Goal: Transaction & Acquisition: Book appointment/travel/reservation

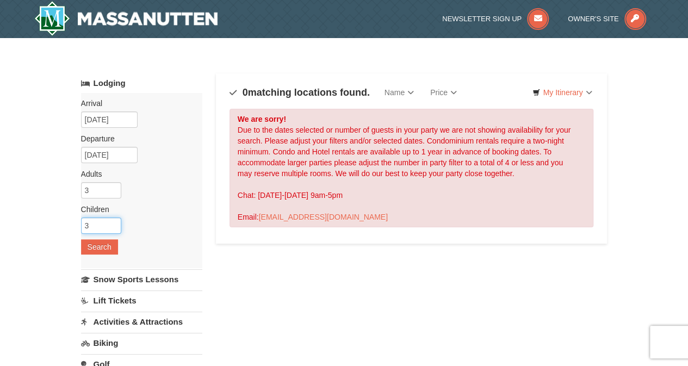
drag, startPoint x: 91, startPoint y: 222, endPoint x: 81, endPoint y: 220, distance: 10.5
click at [81, 220] on input "3" at bounding box center [101, 226] width 40 height 16
type input "0"
click at [95, 246] on button "Search" at bounding box center [99, 246] width 37 height 15
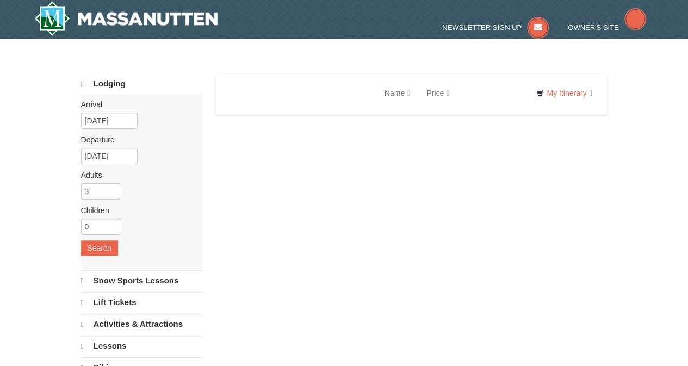
select select "9"
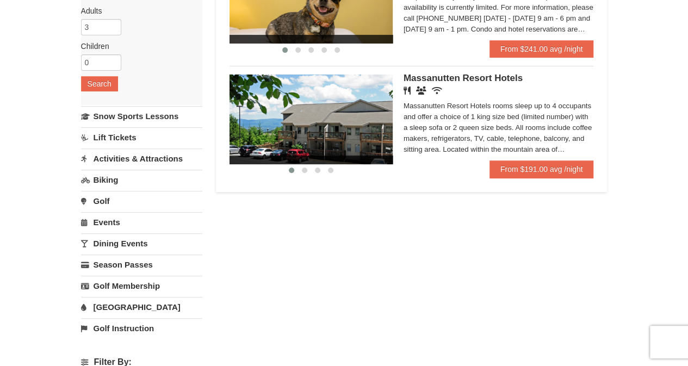
scroll to position [54, 0]
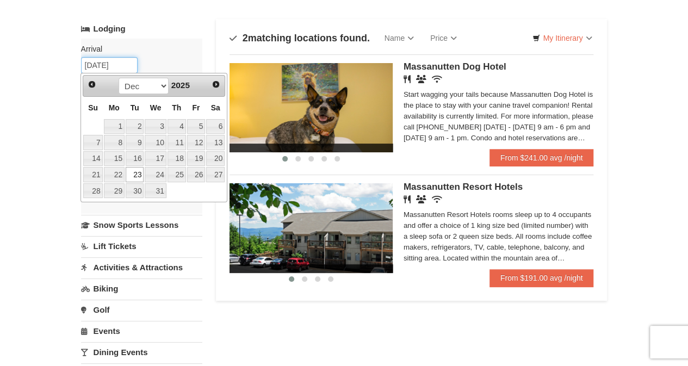
click at [102, 66] on input "12/23/2025" at bounding box center [109, 65] width 57 height 16
click at [155, 172] on link "24" at bounding box center [155, 174] width 21 height 15
type input "12/24/2025"
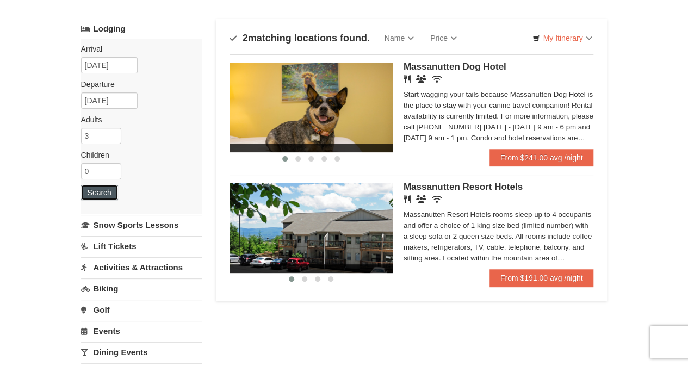
click at [101, 191] on button "Search" at bounding box center [99, 192] width 37 height 15
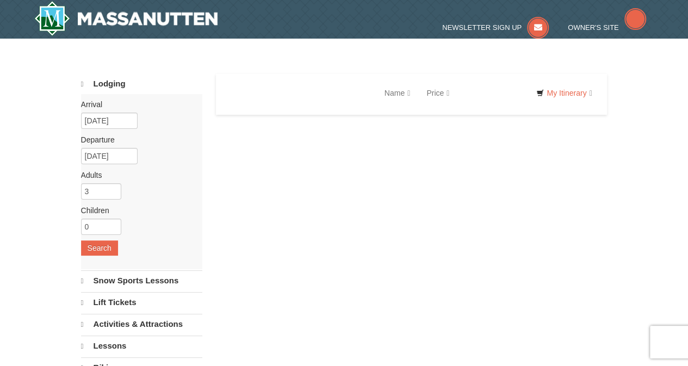
select select "9"
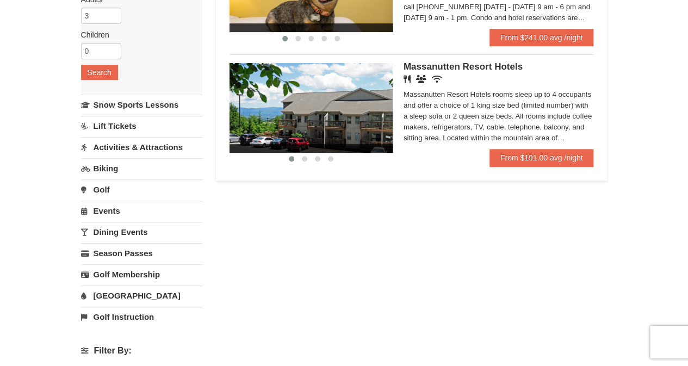
scroll to position [54, 0]
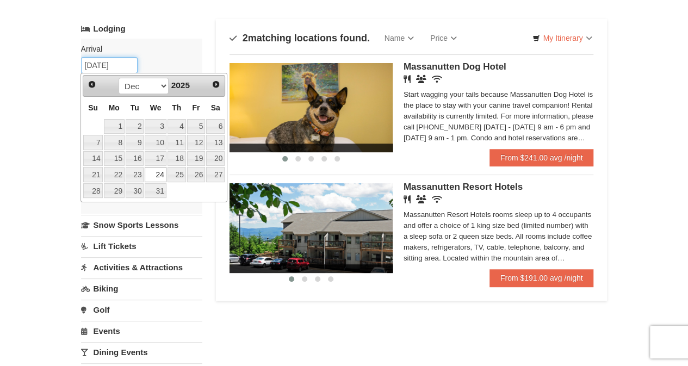
click at [102, 65] on input "12/24/2025" at bounding box center [109, 65] width 57 height 16
click at [113, 171] on link "22" at bounding box center [114, 174] width 21 height 15
type input "[DATE]"
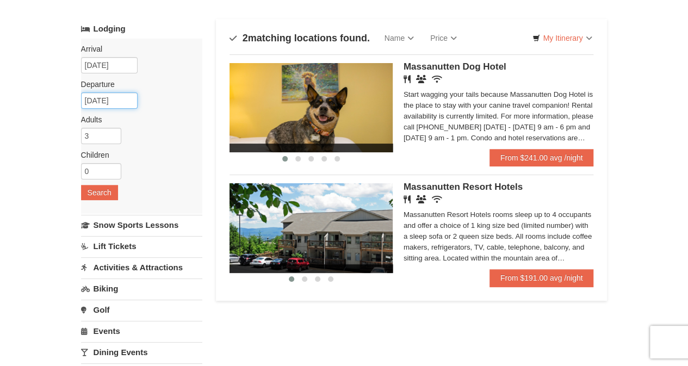
click at [126, 103] on input "[DATE]" at bounding box center [109, 100] width 57 height 16
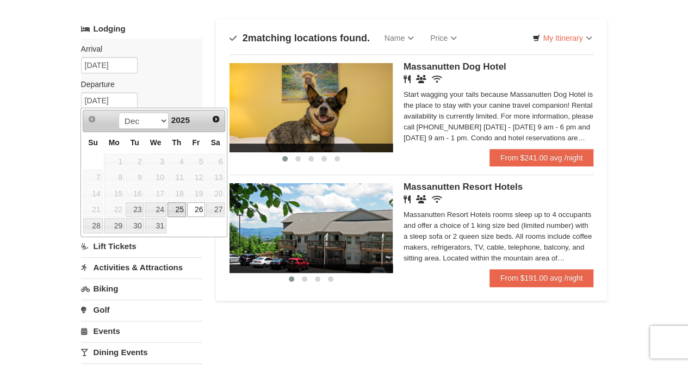
click at [175, 207] on link "25" at bounding box center [177, 209] width 18 height 15
type input "[DATE]"
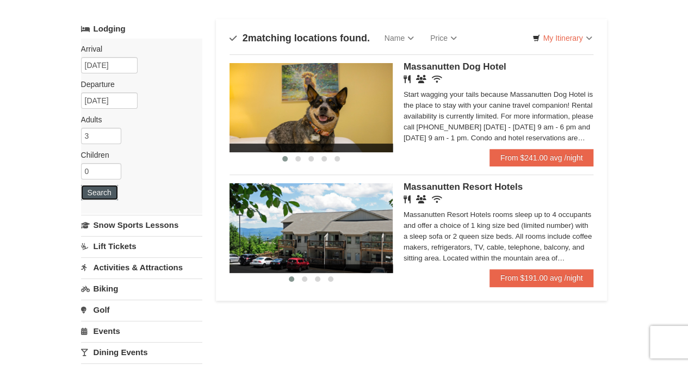
click at [96, 190] on button "Search" at bounding box center [99, 192] width 37 height 15
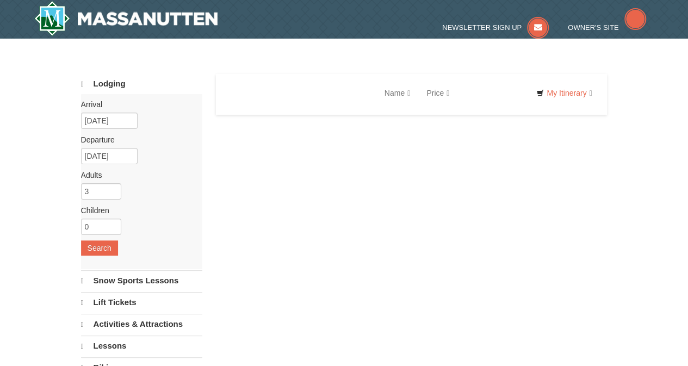
select select "9"
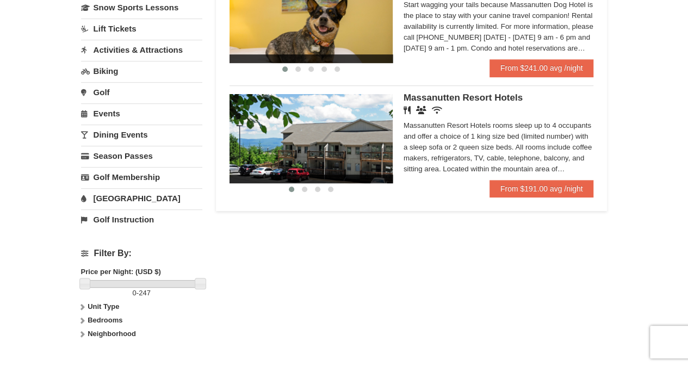
scroll to position [54, 0]
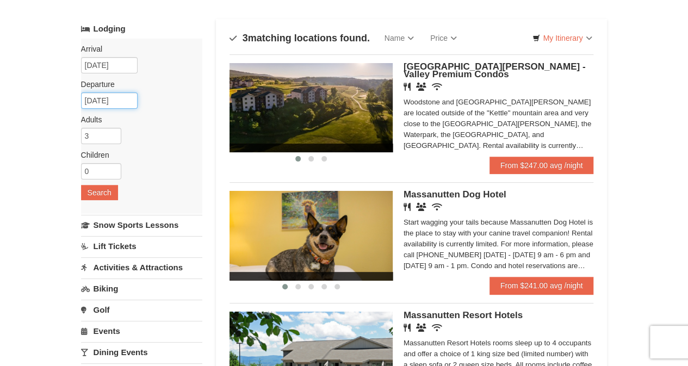
click at [121, 101] on input "[DATE]" at bounding box center [109, 100] width 57 height 16
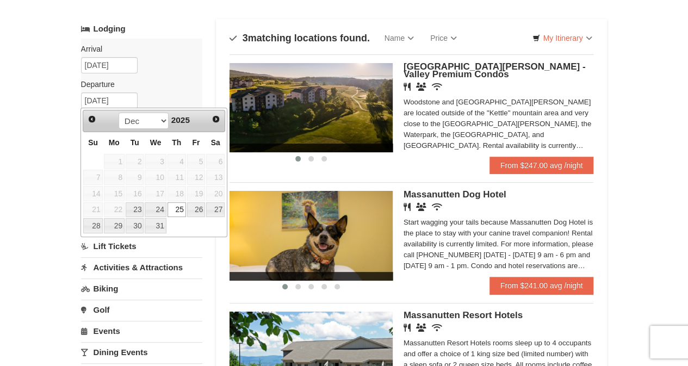
click at [191, 206] on link "26" at bounding box center [196, 209] width 18 height 15
type input "[DATE]"
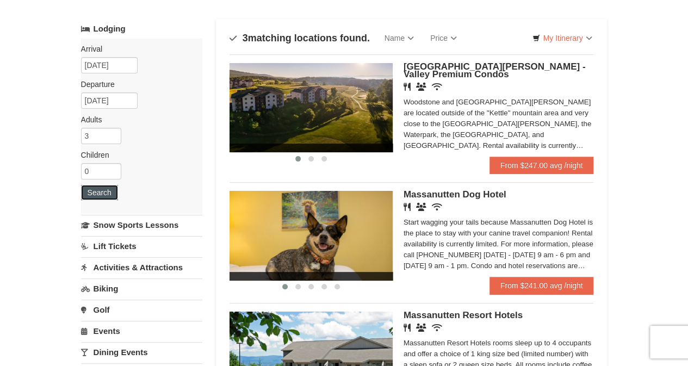
click at [103, 193] on button "Search" at bounding box center [99, 192] width 37 height 15
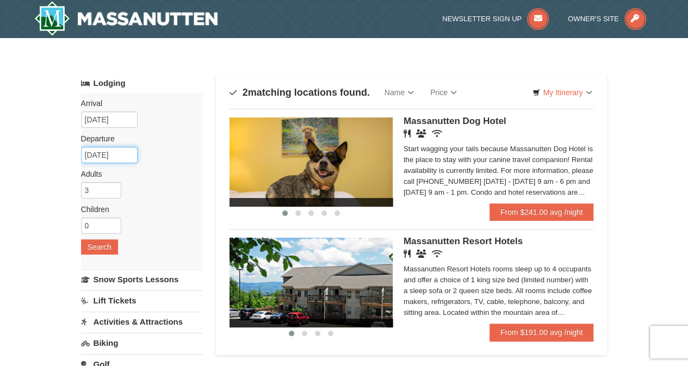
click at [126, 159] on input "12/26/2025" at bounding box center [109, 155] width 57 height 16
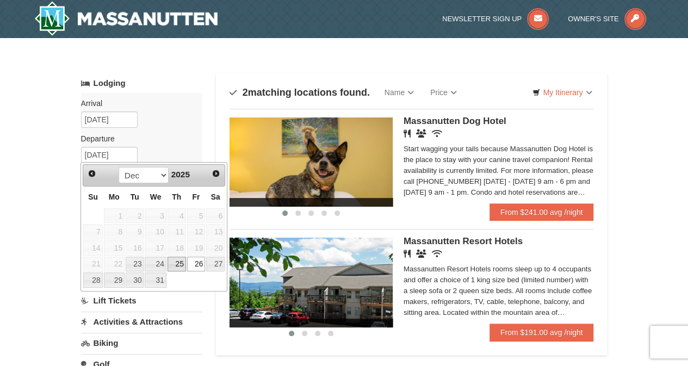
click at [180, 262] on link "25" at bounding box center [177, 264] width 18 height 15
type input "[DATE]"
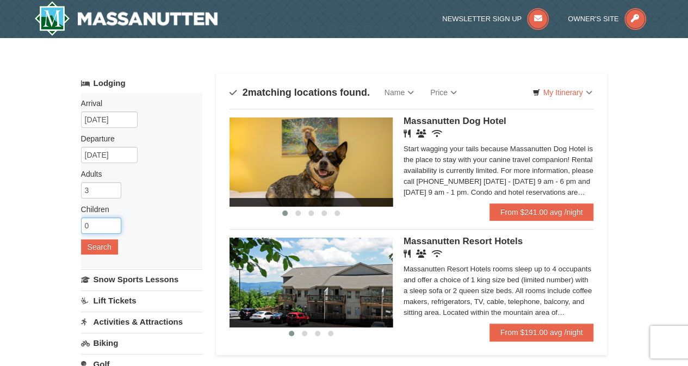
drag, startPoint x: 94, startPoint y: 220, endPoint x: 83, endPoint y: 219, distance: 11.5
click at [83, 219] on input "0" at bounding box center [101, 226] width 40 height 16
type input "3"
click at [89, 245] on button "Search" at bounding box center [99, 246] width 37 height 15
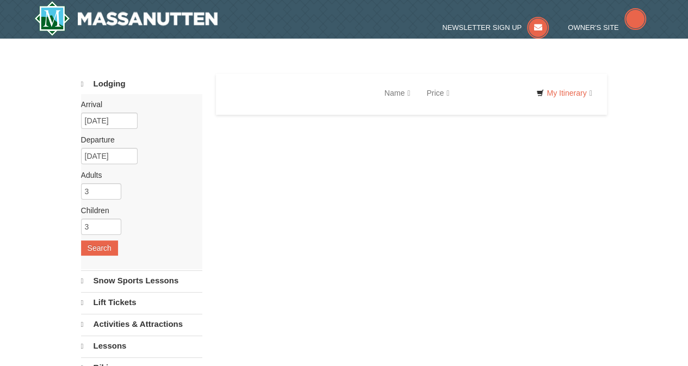
select select "9"
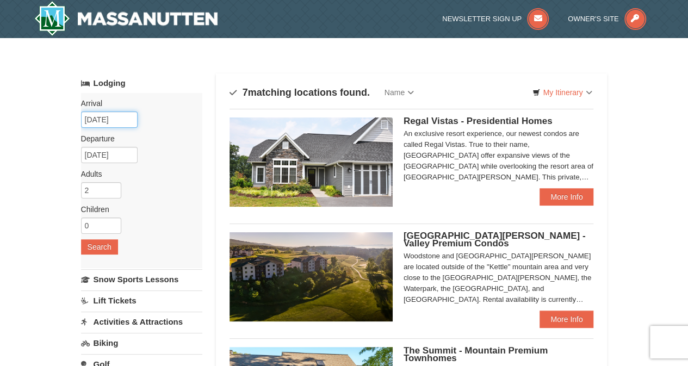
click at [126, 119] on input "09/03/2025" at bounding box center [109, 120] width 57 height 16
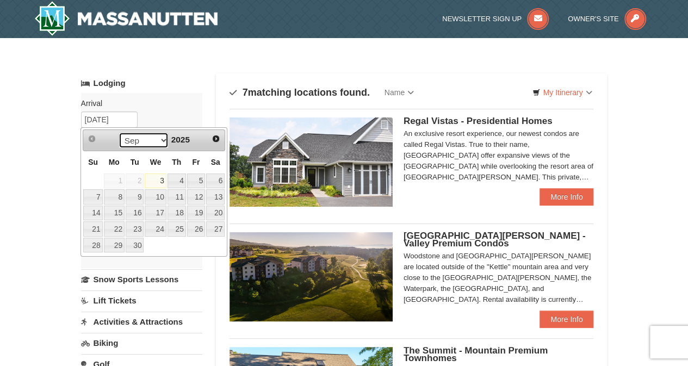
click at [160, 142] on select "Sep Oct Nov Dec" at bounding box center [144, 140] width 51 height 16
click at [117, 227] on link "22" at bounding box center [114, 228] width 21 height 15
type input "12/22/2025"
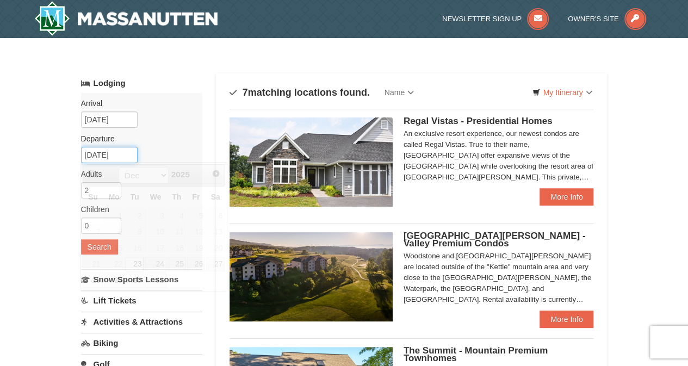
click at [121, 155] on input "[DATE]" at bounding box center [109, 155] width 57 height 16
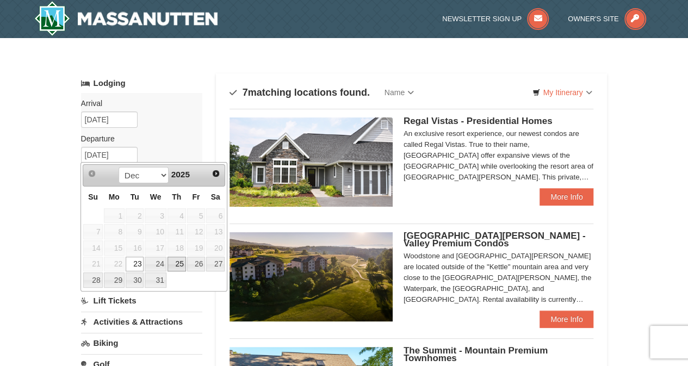
click at [178, 263] on link "25" at bounding box center [177, 264] width 18 height 15
type input "[DATE]"
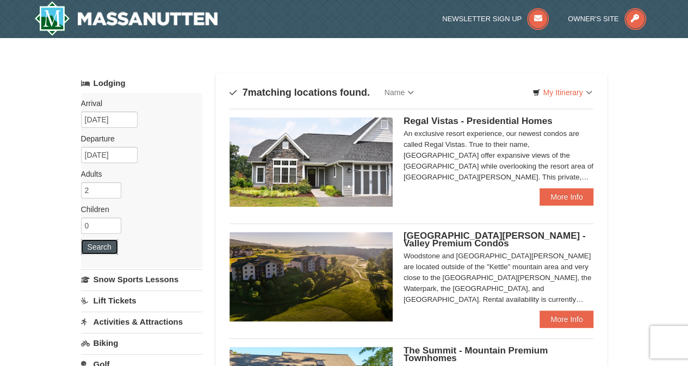
click at [98, 247] on button "Search" at bounding box center [99, 246] width 37 height 15
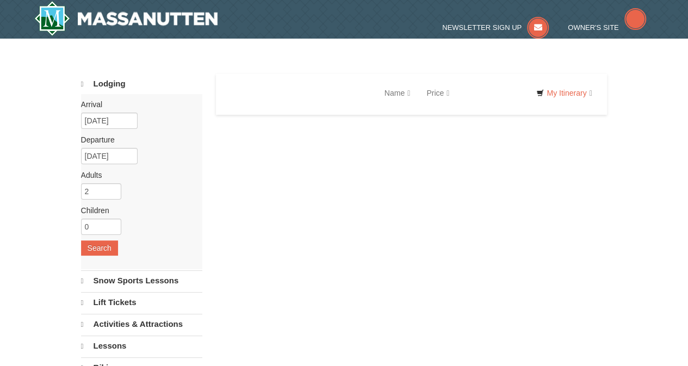
select select "9"
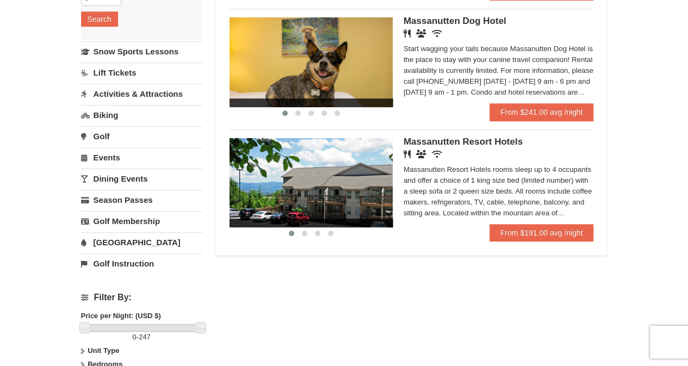
scroll to position [54, 0]
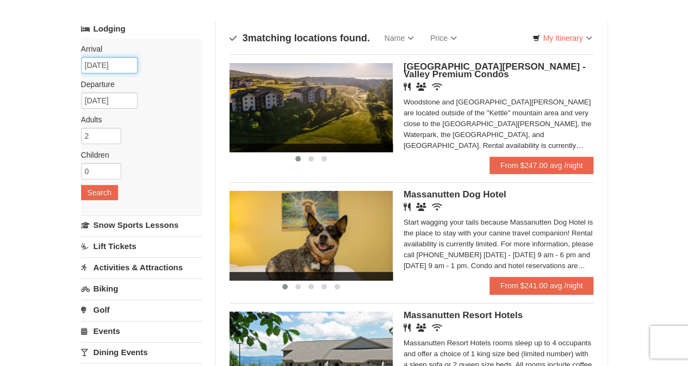
click at [111, 63] on input "12/22/2025" at bounding box center [109, 65] width 57 height 16
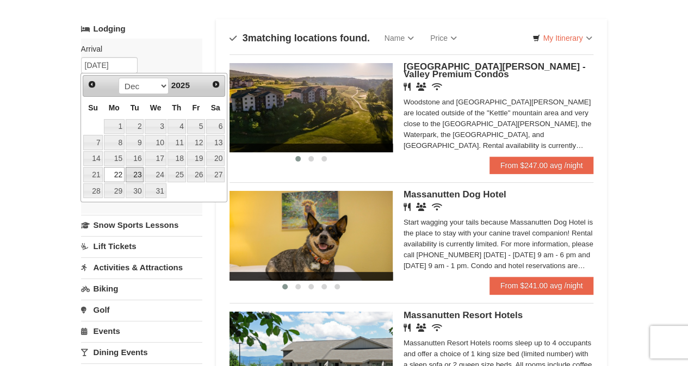
click at [139, 174] on link "23" at bounding box center [135, 174] width 18 height 15
type input "[DATE]"
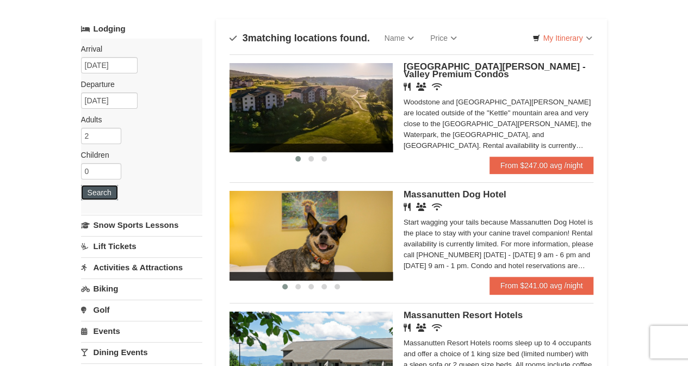
click at [107, 193] on button "Search" at bounding box center [99, 192] width 37 height 15
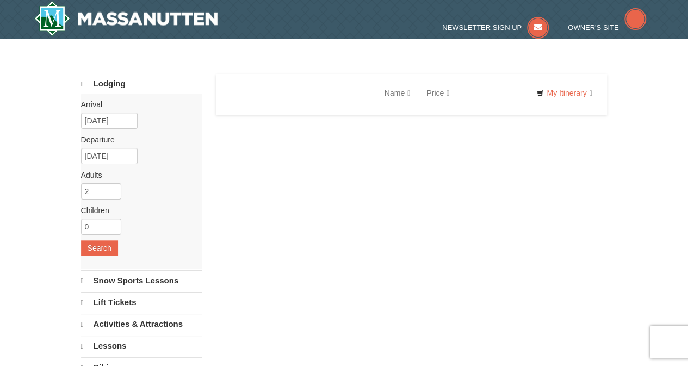
select select "9"
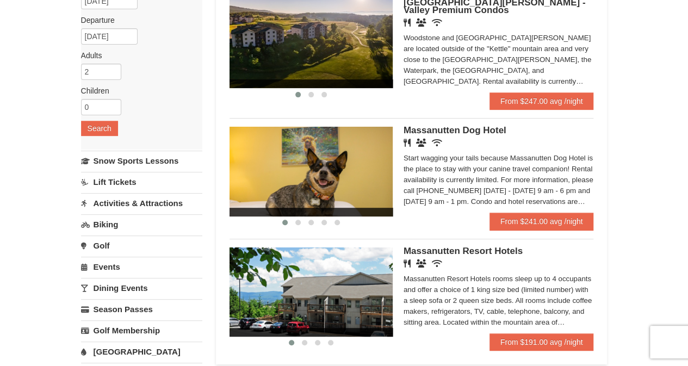
scroll to position [54, 0]
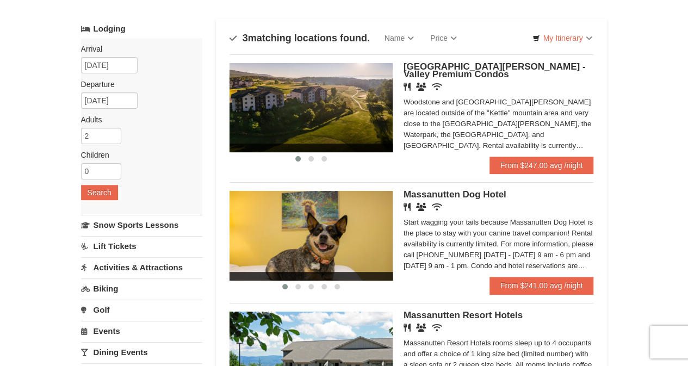
click at [438, 67] on span "[GEOGRAPHIC_DATA][PERSON_NAME] - Valley Premium Condos" at bounding box center [495, 70] width 182 height 18
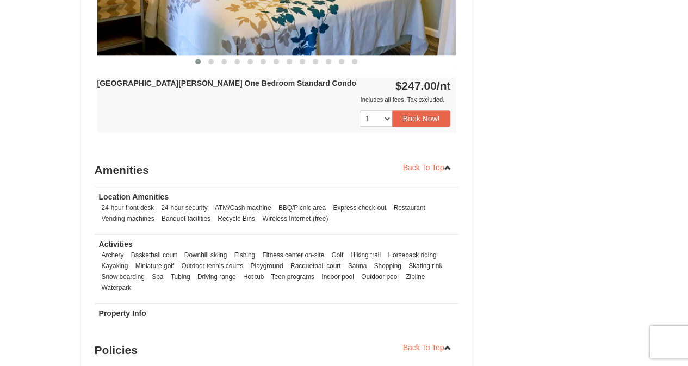
scroll to position [435, 0]
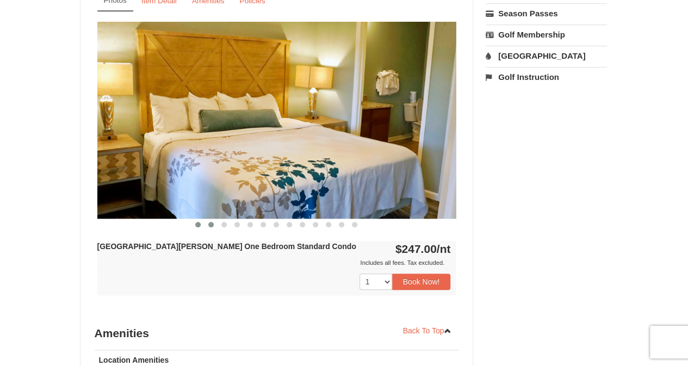
click at [215, 222] on button at bounding box center [211, 224] width 13 height 11
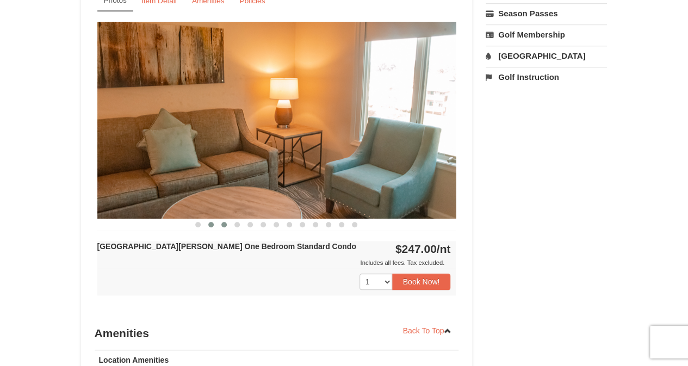
click at [222, 224] on span at bounding box center [223, 224] width 5 height 5
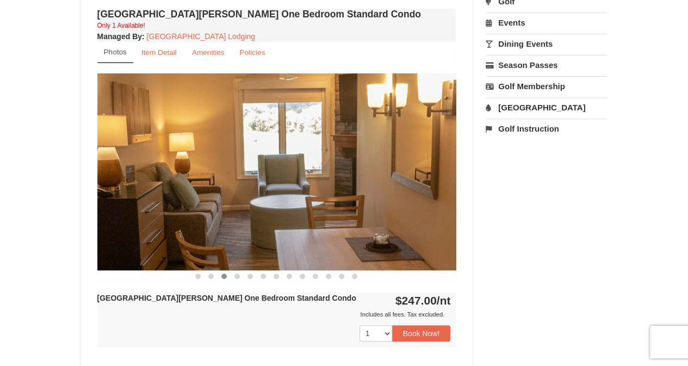
scroll to position [326, 0]
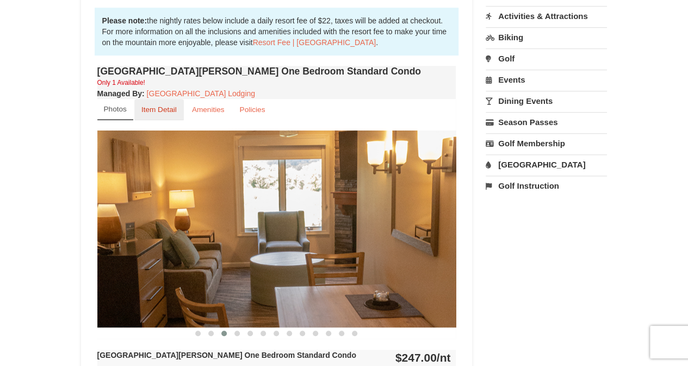
click at [160, 109] on small "Item Detail" at bounding box center [158, 110] width 35 height 8
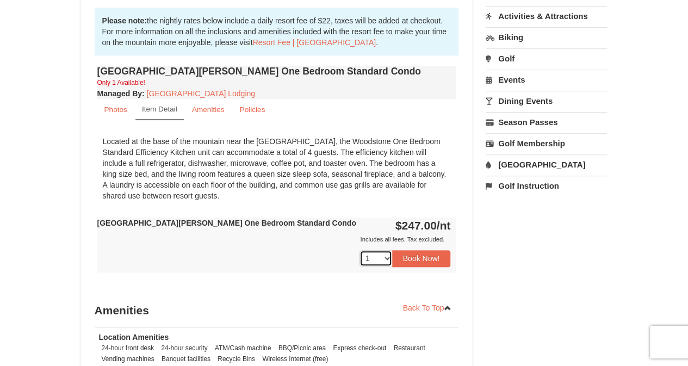
click at [390, 260] on select "1" at bounding box center [376, 258] width 33 height 16
click at [383, 252] on select "1" at bounding box center [376, 258] width 33 height 16
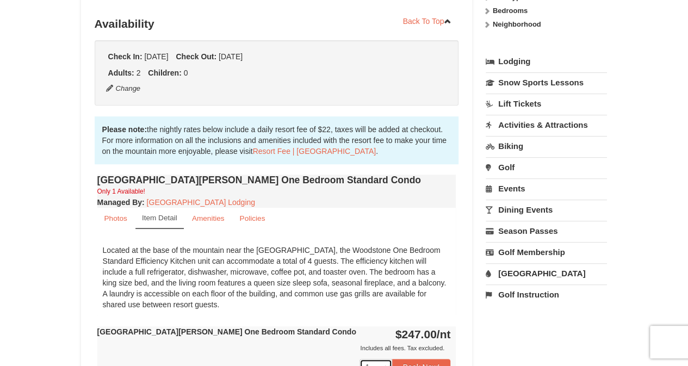
scroll to position [0, 0]
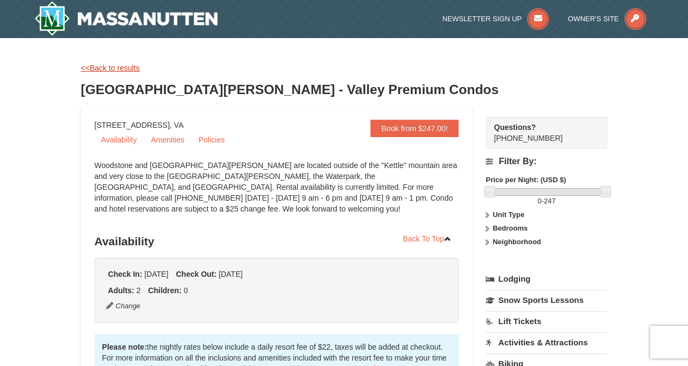
click at [109, 71] on link "<<Back to results" at bounding box center [110, 68] width 59 height 9
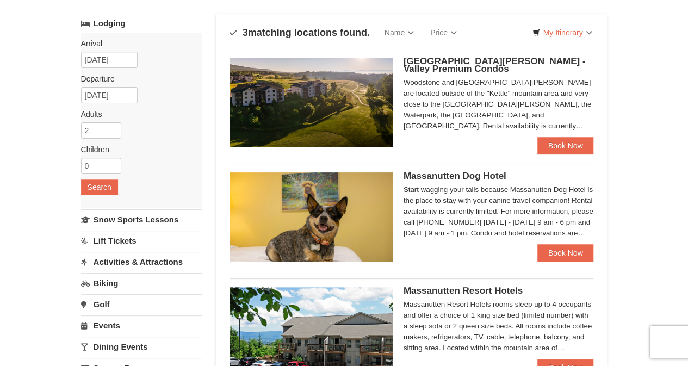
scroll to position [54, 0]
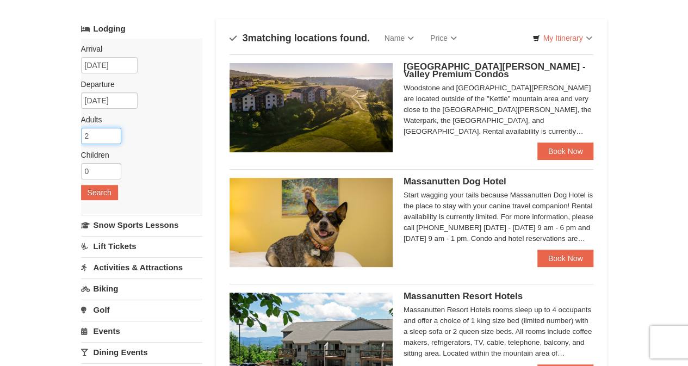
click at [100, 133] on input "2" at bounding box center [101, 136] width 40 height 16
type input "3"
click at [110, 133] on input "3" at bounding box center [101, 136] width 40 height 16
click at [104, 172] on input "0" at bounding box center [101, 171] width 40 height 16
click at [114, 165] on input "1" at bounding box center [101, 171] width 40 height 16
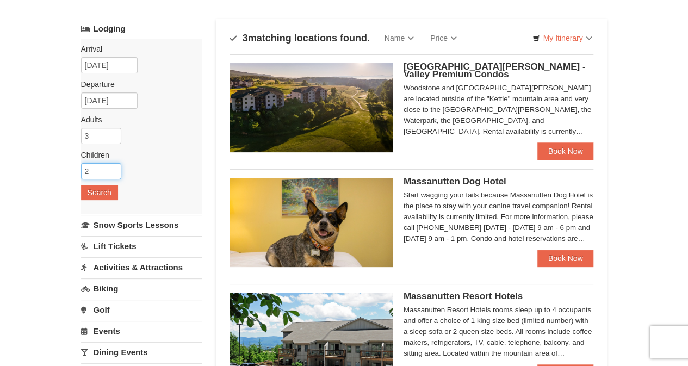
click at [114, 166] on input "2" at bounding box center [101, 171] width 40 height 16
type input "3"
click at [114, 166] on input "3" at bounding box center [101, 171] width 40 height 16
click at [104, 191] on button "Search" at bounding box center [99, 192] width 37 height 15
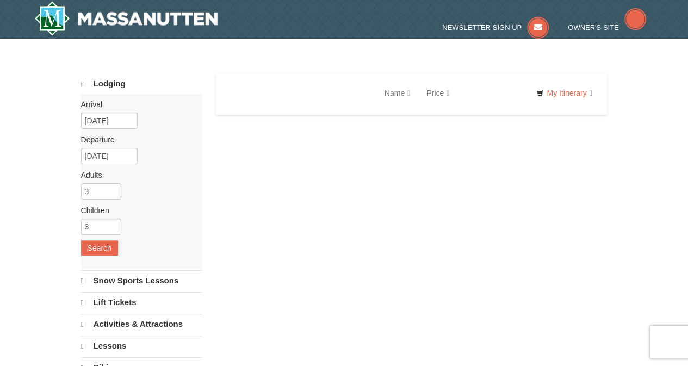
select select "9"
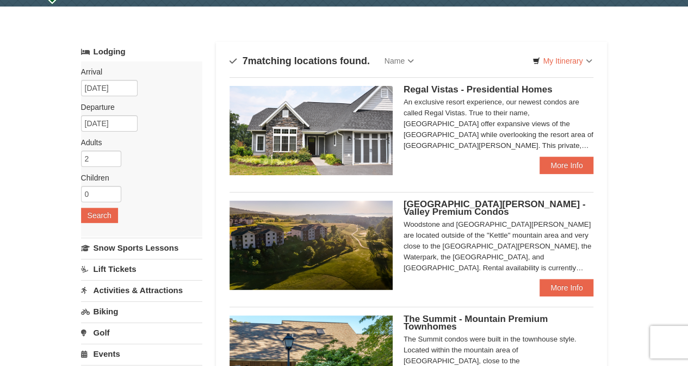
scroll to position [54, 0]
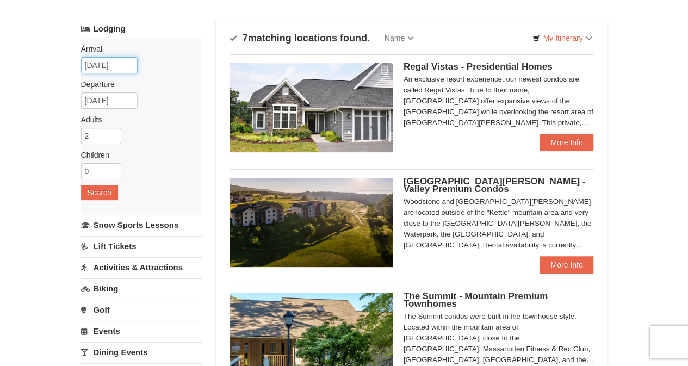
click at [128, 66] on input "09/03/2025" at bounding box center [109, 65] width 57 height 16
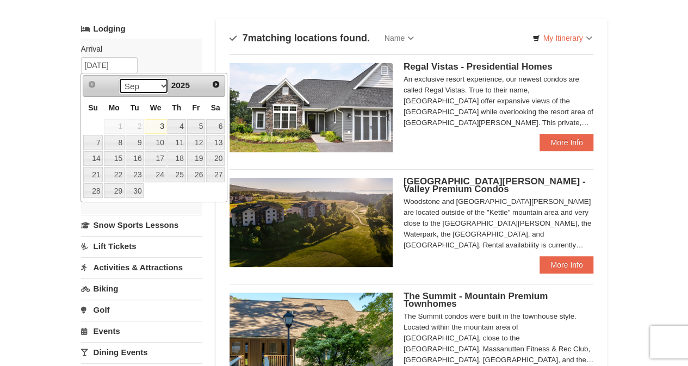
click at [157, 88] on select "Sep Oct Nov Dec" at bounding box center [144, 86] width 51 height 16
click at [116, 168] on link "22" at bounding box center [114, 174] width 21 height 15
type input "[DATE]"
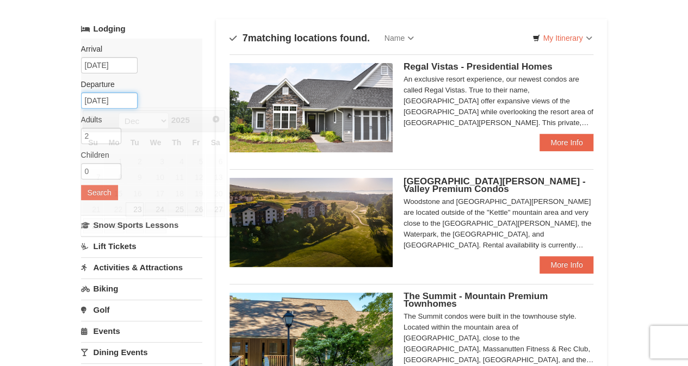
click at [131, 98] on input "12/23/2025" at bounding box center [109, 100] width 57 height 16
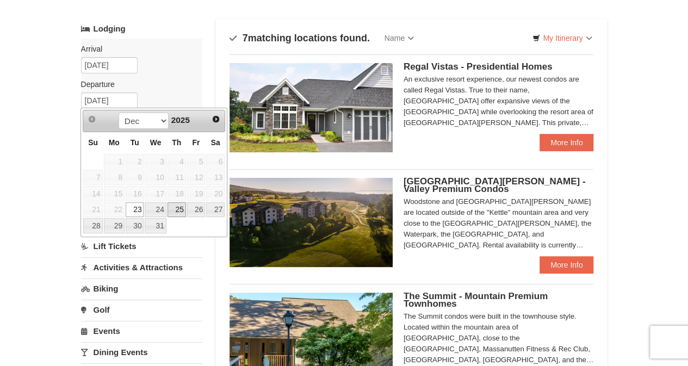
click at [183, 208] on link "25" at bounding box center [177, 209] width 18 height 15
type input "[DATE]"
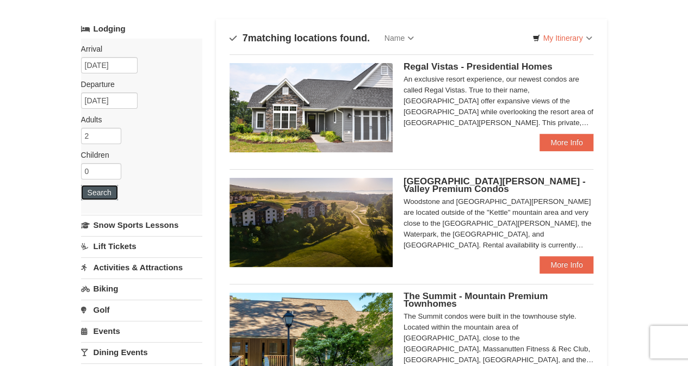
click at [89, 192] on button "Search" at bounding box center [99, 192] width 37 height 15
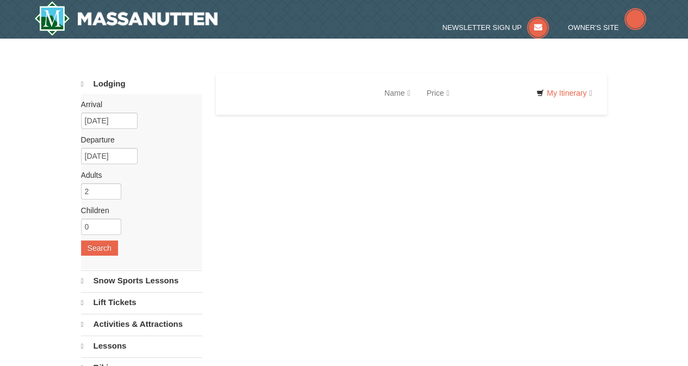
select select "9"
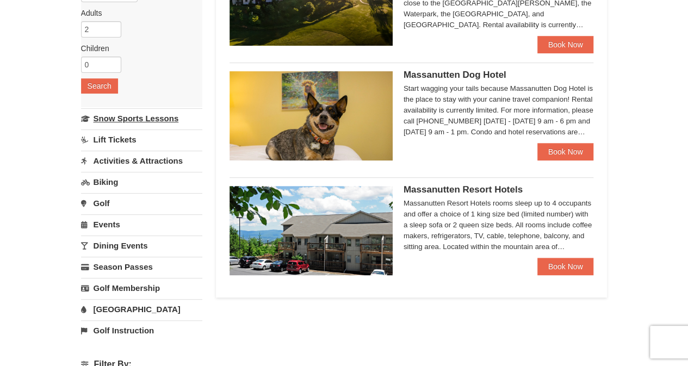
scroll to position [109, 0]
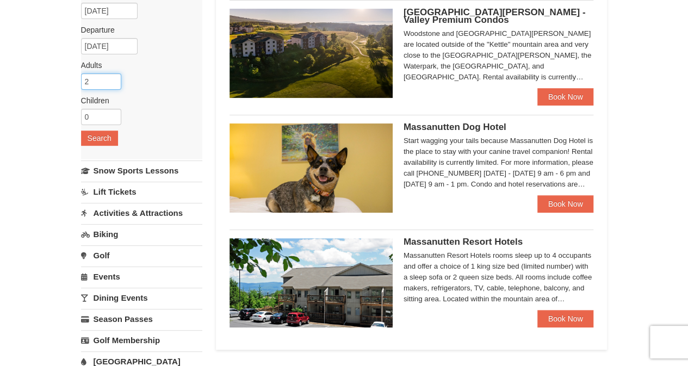
click at [104, 81] on input "2" at bounding box center [101, 81] width 40 height 16
type input "3"
click at [111, 76] on input "3" at bounding box center [101, 81] width 40 height 16
click at [112, 110] on input "1" at bounding box center [101, 117] width 40 height 16
click at [112, 112] on input "2" at bounding box center [101, 117] width 40 height 16
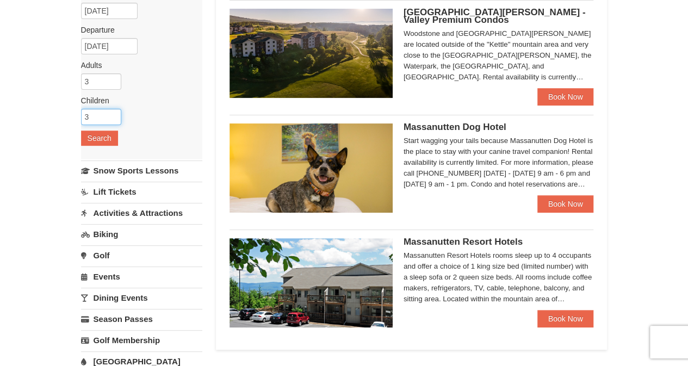
type input "3"
click at [112, 112] on input "3" at bounding box center [101, 117] width 40 height 16
click at [106, 135] on button "Search" at bounding box center [99, 138] width 37 height 15
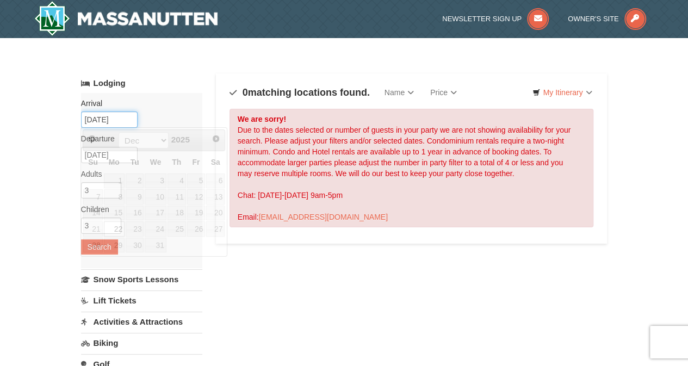
click at [124, 121] on input "12/22/2025" at bounding box center [109, 120] width 57 height 16
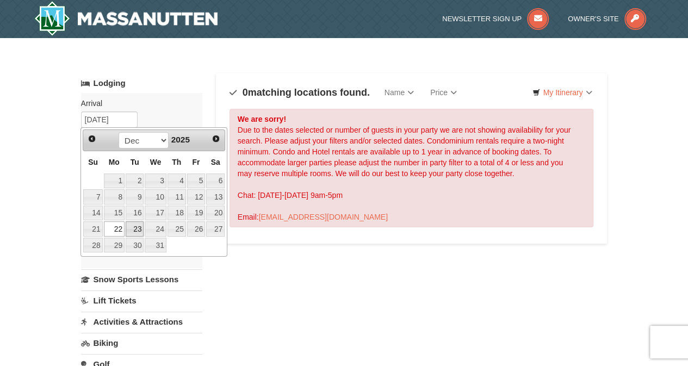
click at [135, 227] on link "23" at bounding box center [135, 228] width 18 height 15
type input "12/23/2025"
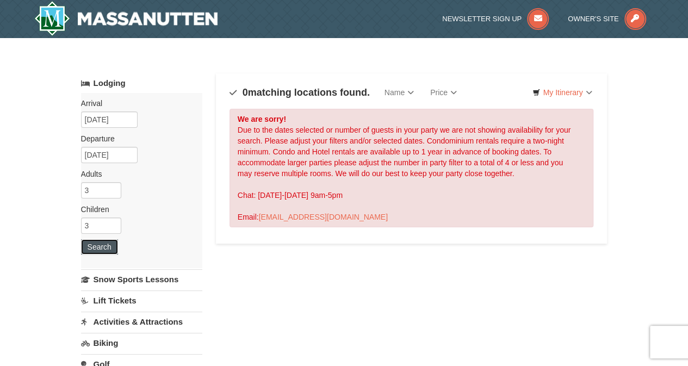
click at [100, 245] on button "Search" at bounding box center [99, 246] width 37 height 15
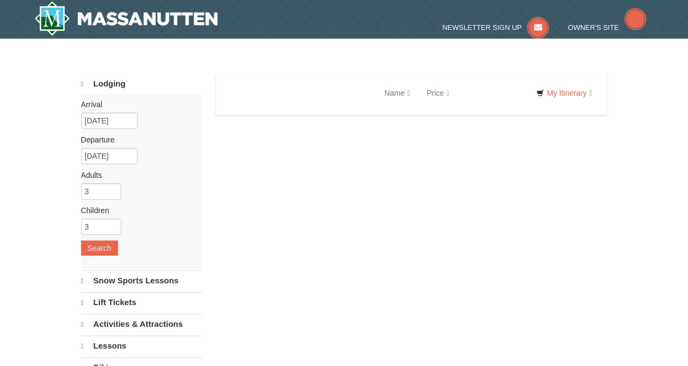
select select "9"
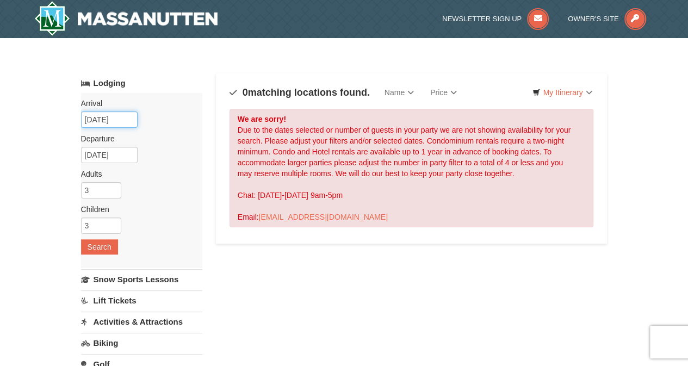
click at [126, 120] on input "12/23/2025" at bounding box center [109, 120] width 57 height 16
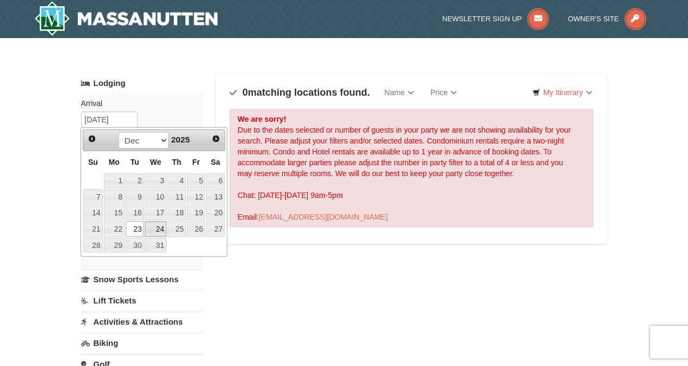
click at [156, 226] on link "24" at bounding box center [155, 228] width 21 height 15
type input "12/24/2025"
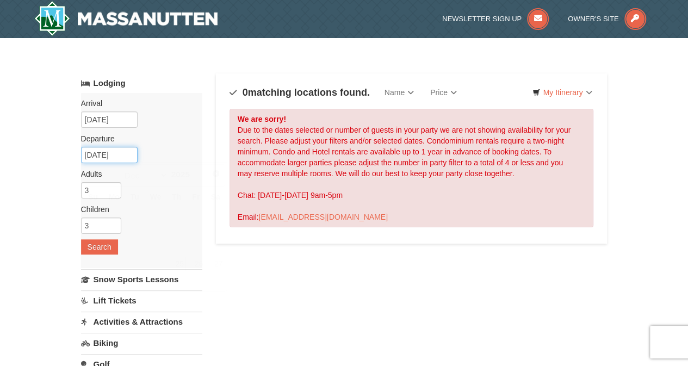
click at [113, 155] on input "12/25/2025" at bounding box center [109, 155] width 57 height 16
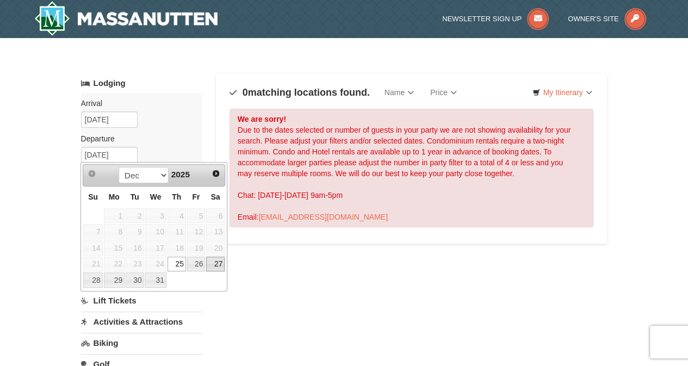
click at [214, 262] on link "27" at bounding box center [215, 264] width 18 height 15
type input "12/27/2025"
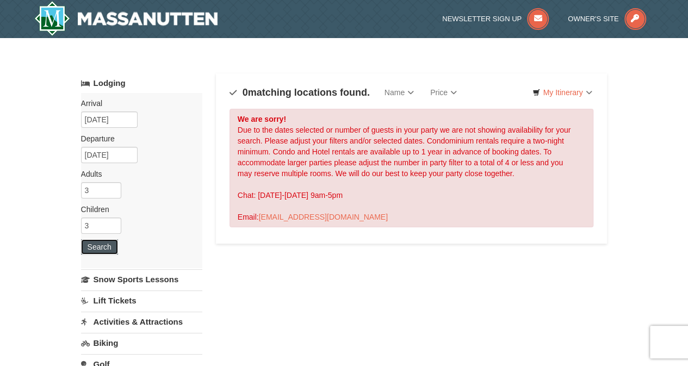
click at [114, 249] on button "Search" at bounding box center [99, 246] width 37 height 15
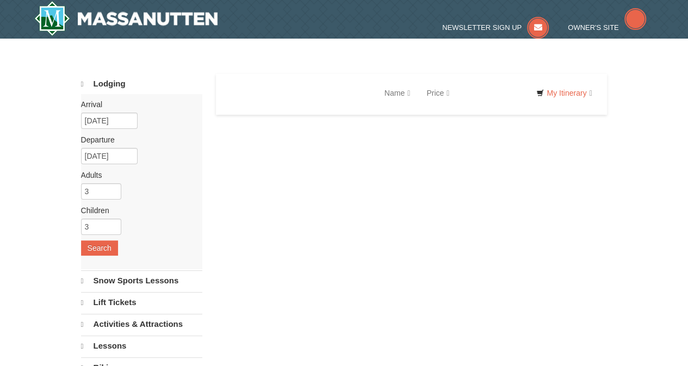
select select "9"
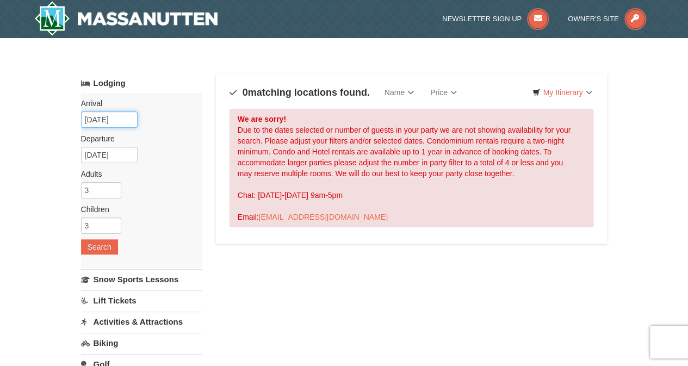
click at [127, 117] on input "12/24/2025" at bounding box center [109, 120] width 57 height 16
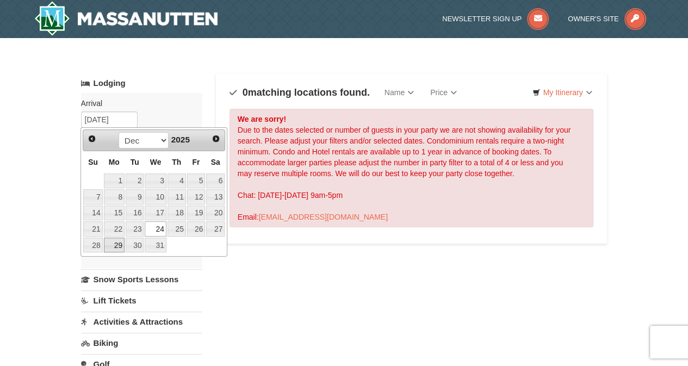
click at [117, 242] on link "29" at bounding box center [114, 245] width 21 height 15
type input "[DATE]"
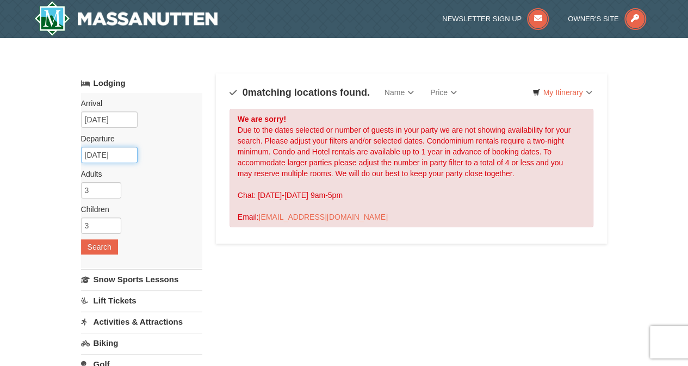
click at [124, 153] on input "12/30/2025" at bounding box center [109, 155] width 57 height 16
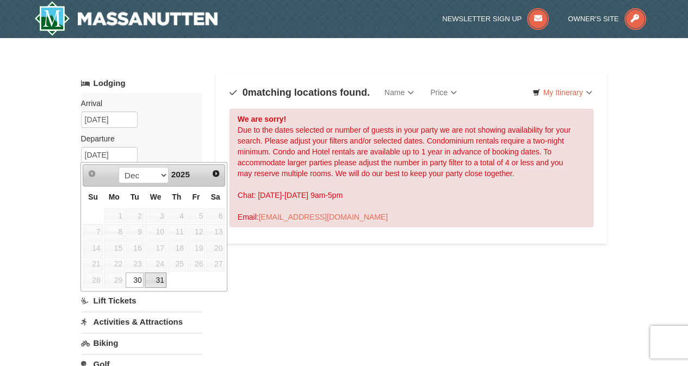
click at [160, 277] on link "31" at bounding box center [155, 280] width 21 height 15
type input "[DATE]"
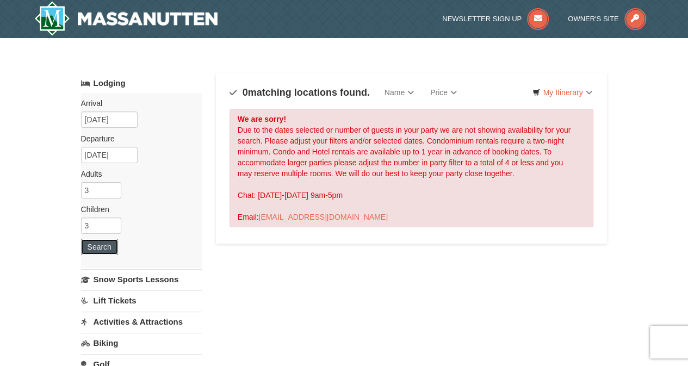
click at [96, 242] on button "Search" at bounding box center [99, 246] width 37 height 15
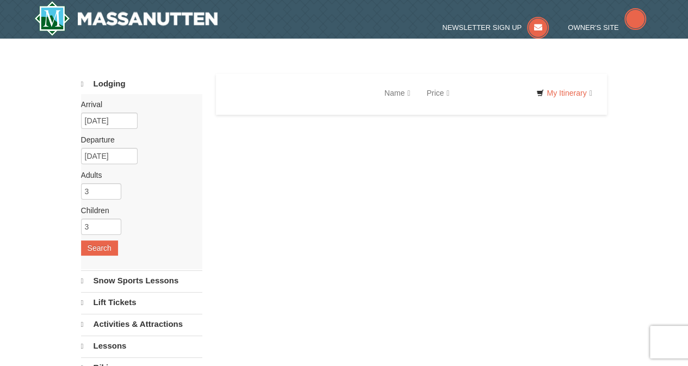
select select "9"
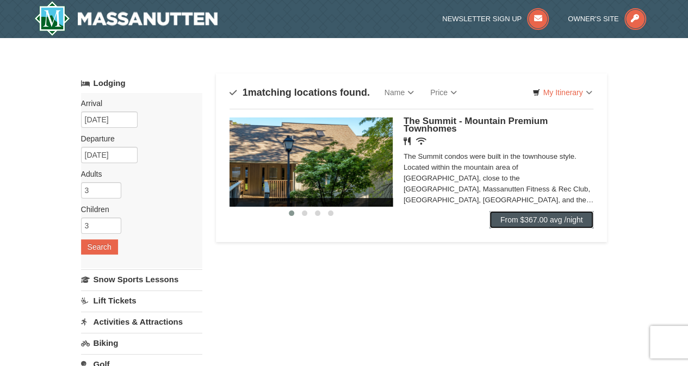
click at [539, 222] on link "From $367.00 avg /night" at bounding box center [542, 219] width 104 height 17
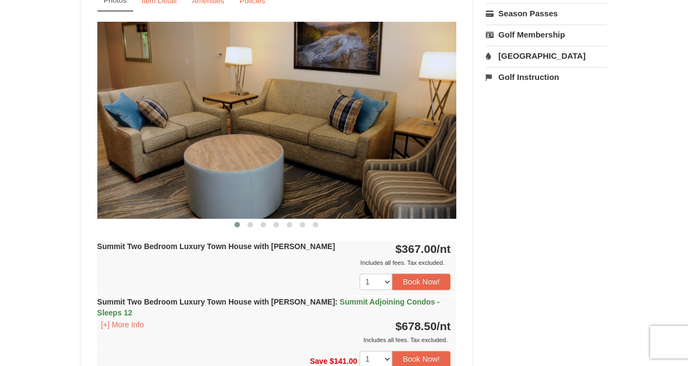
scroll to position [381, 0]
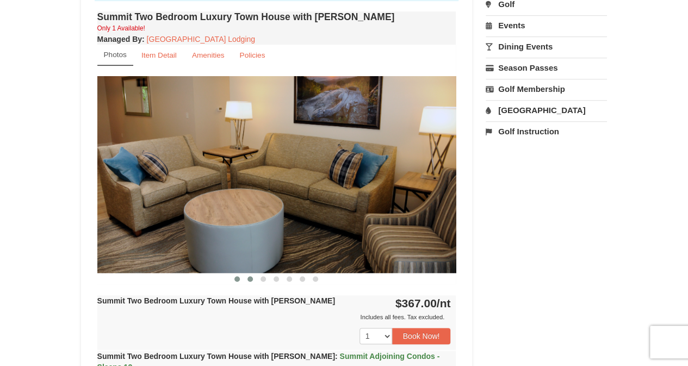
click at [250, 278] on span at bounding box center [249, 278] width 5 height 5
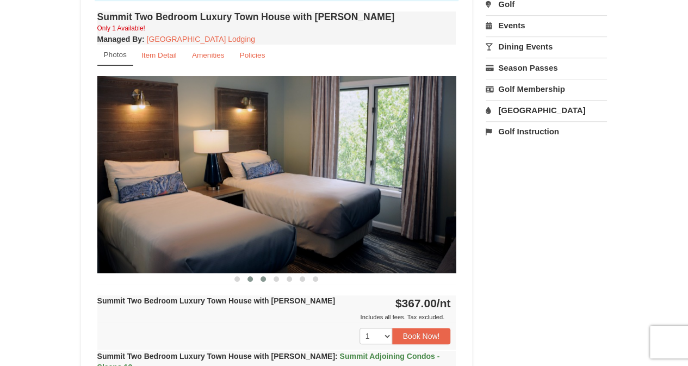
click at [263, 279] on span at bounding box center [263, 278] width 5 height 5
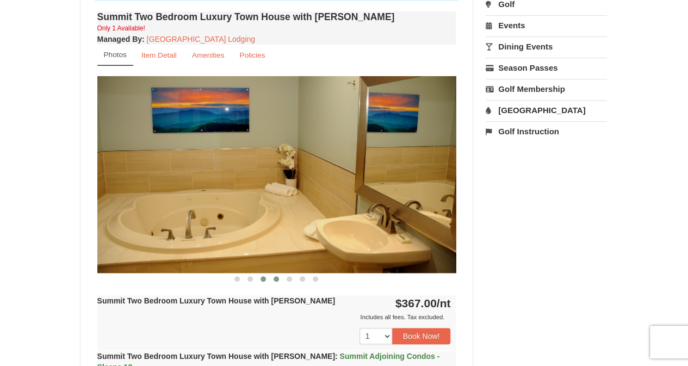
click at [280, 279] on button at bounding box center [276, 279] width 13 height 11
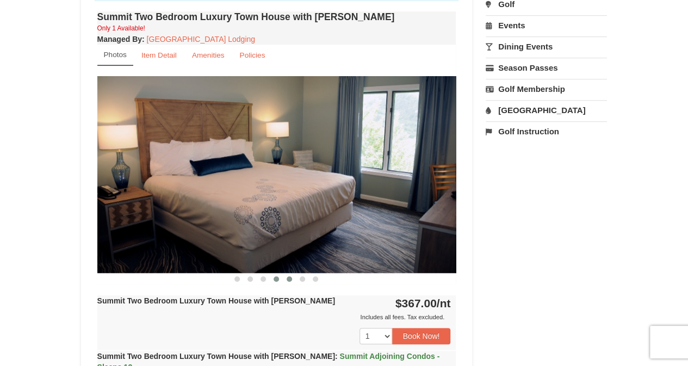
click at [285, 279] on button at bounding box center [289, 279] width 13 height 11
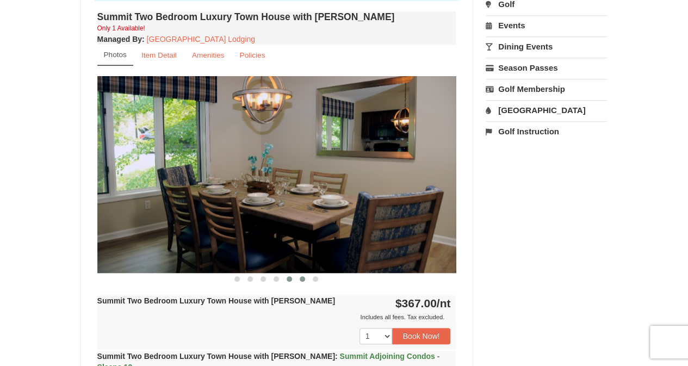
click at [300, 281] on button at bounding box center [302, 279] width 13 height 11
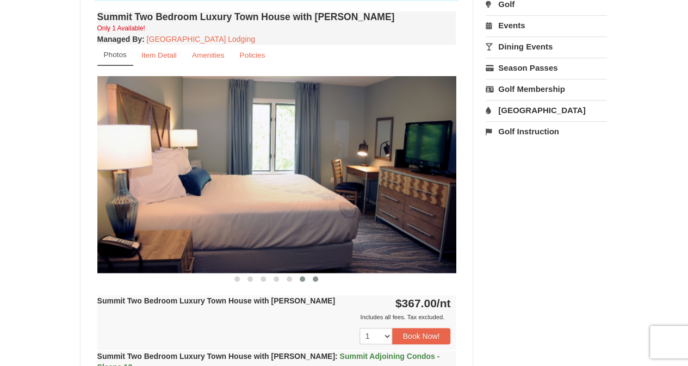
click at [314, 281] on button at bounding box center [315, 279] width 13 height 11
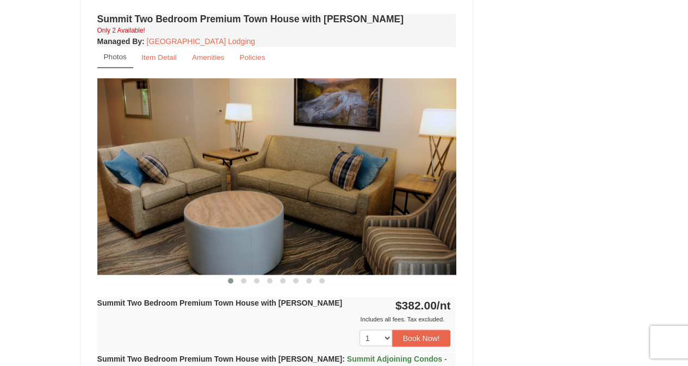
scroll to position [816, 0]
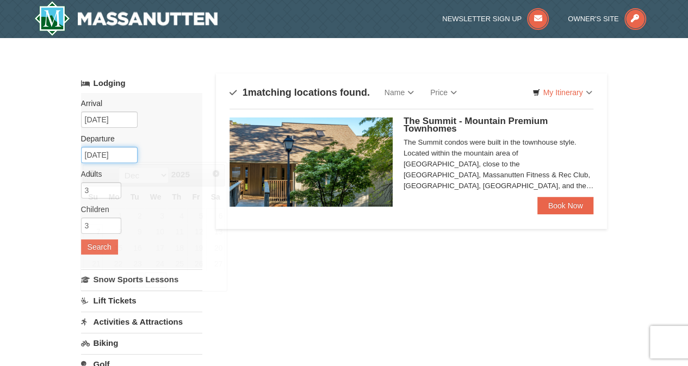
click at [121, 151] on input "12/31/2025" at bounding box center [109, 155] width 57 height 16
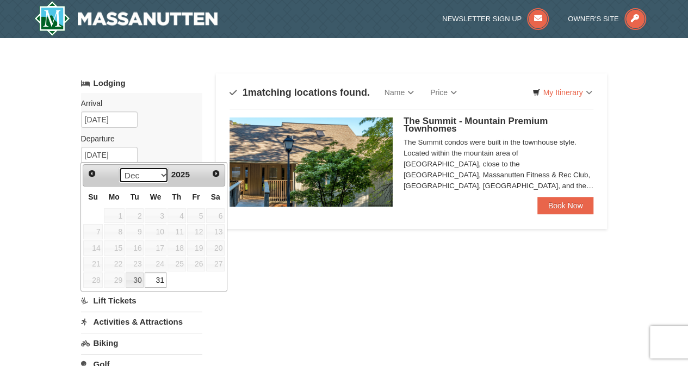
click at [156, 175] on select "Sep Oct Nov Dec" at bounding box center [144, 175] width 51 height 16
click at [218, 170] on span "Next" at bounding box center [216, 173] width 9 height 9
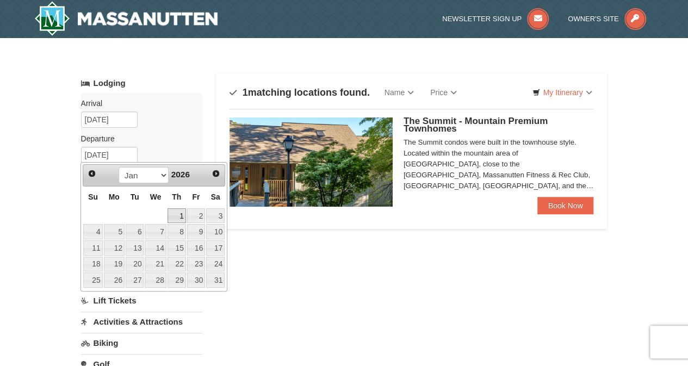
click at [182, 216] on link "1" at bounding box center [177, 215] width 18 height 15
type input "[DATE]"
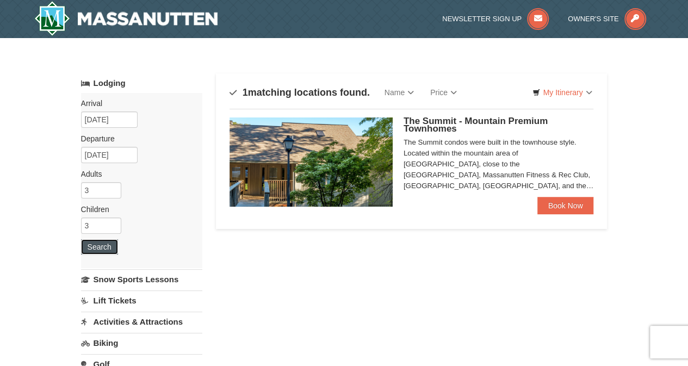
click at [96, 248] on button "Search" at bounding box center [99, 246] width 37 height 15
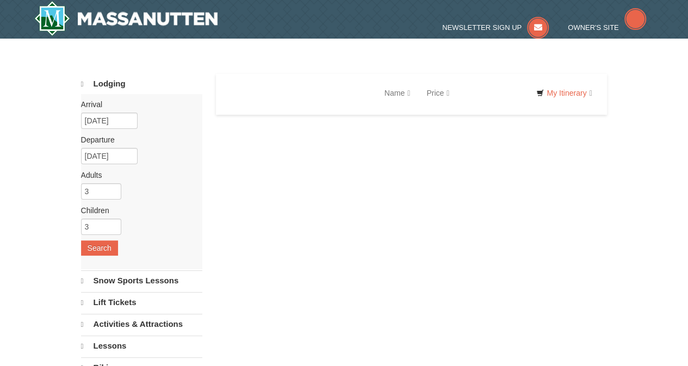
select select "9"
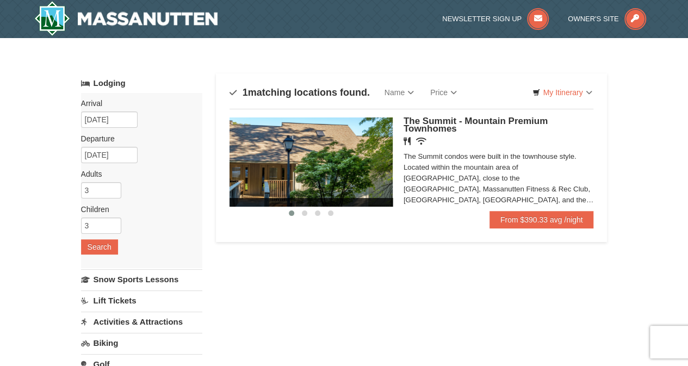
click at [315, 158] on img at bounding box center [311, 161] width 163 height 89
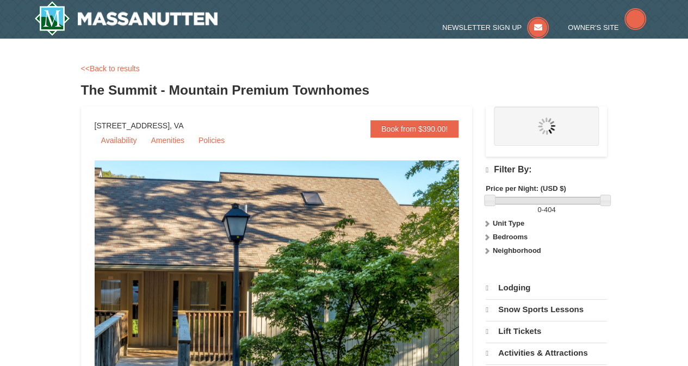
select select "9"
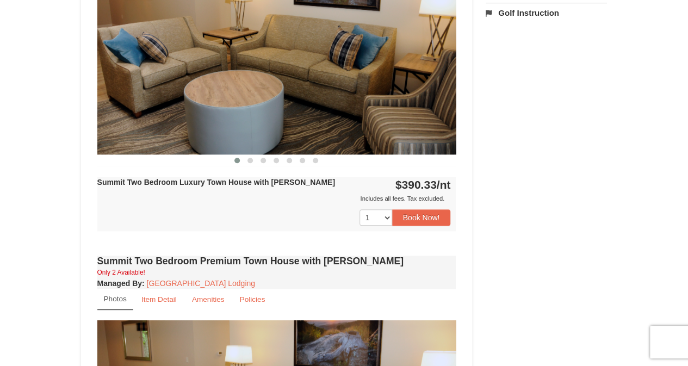
scroll to position [381, 0]
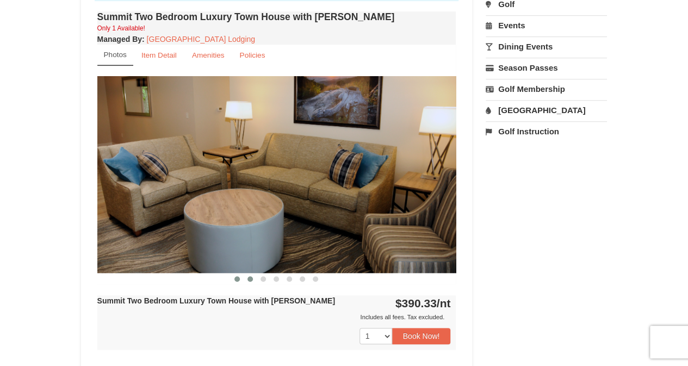
click at [250, 277] on span at bounding box center [249, 278] width 5 height 5
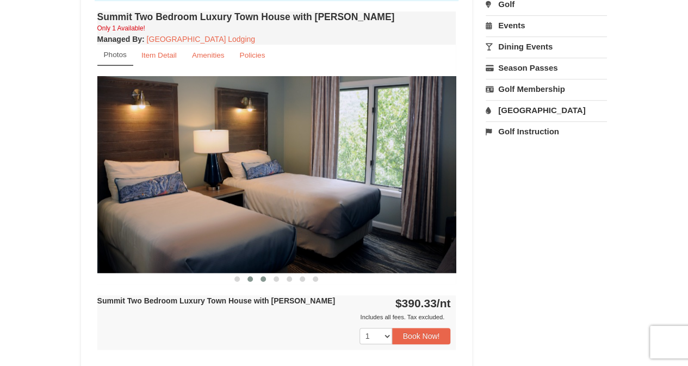
click at [263, 277] on span at bounding box center [263, 278] width 5 height 5
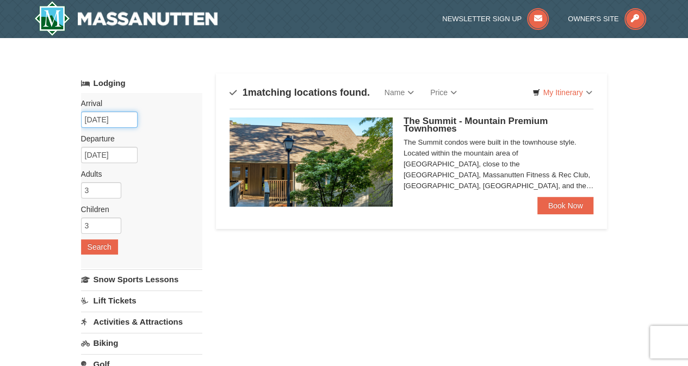
click at [107, 116] on input "[DATE]" at bounding box center [109, 120] width 57 height 16
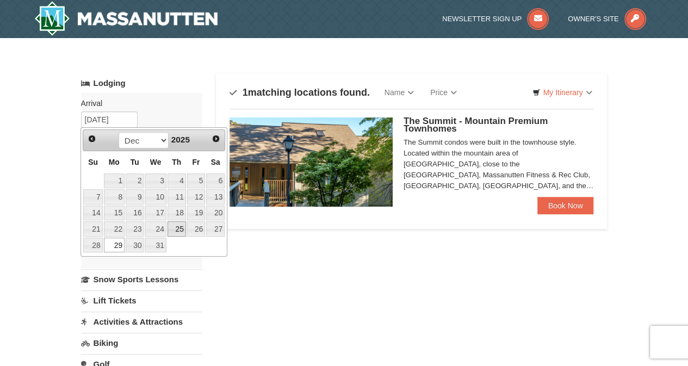
click at [180, 226] on link "25" at bounding box center [177, 228] width 18 height 15
type input "[DATE]"
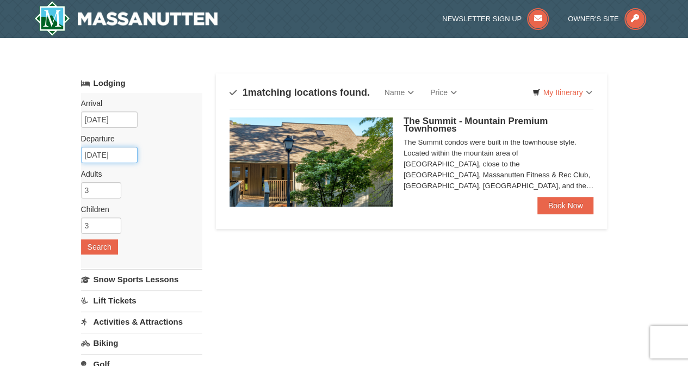
click at [123, 153] on input "[DATE]" at bounding box center [109, 155] width 57 height 16
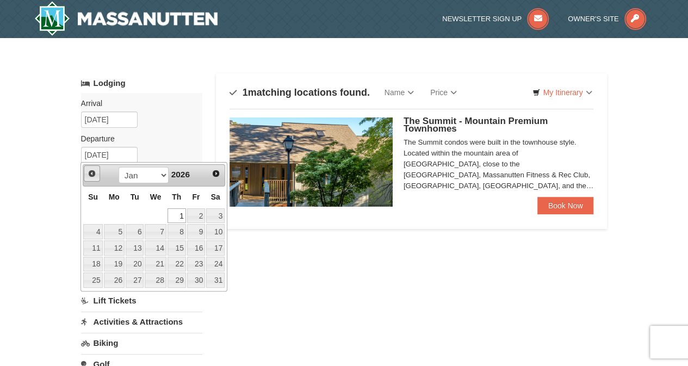
click at [91, 176] on span "Prev" at bounding box center [92, 173] width 9 height 9
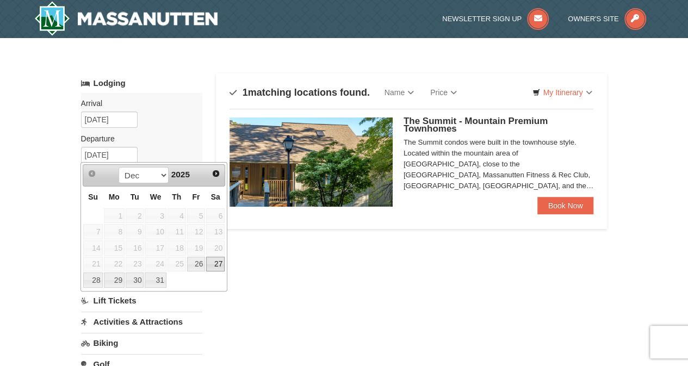
click at [218, 263] on link "27" at bounding box center [215, 264] width 18 height 15
type input "[DATE]"
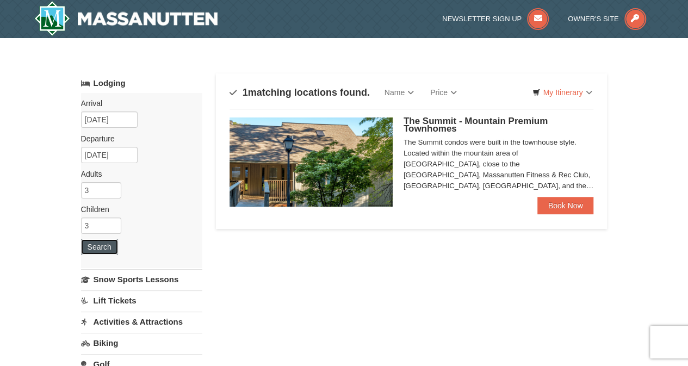
click at [102, 251] on button "Search" at bounding box center [99, 246] width 37 height 15
